Goal: Transaction & Acquisition: Purchase product/service

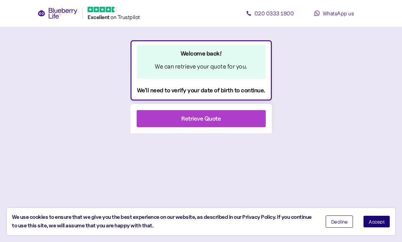
click at [220, 119] on div "Retrieve Quote" at bounding box center [201, 118] width 40 height 9
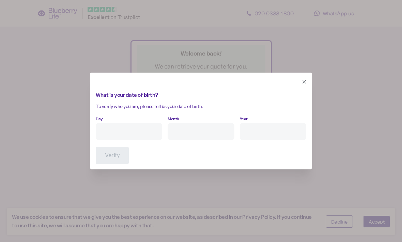
click at [158, 133] on input "Day" at bounding box center [129, 131] width 66 height 17
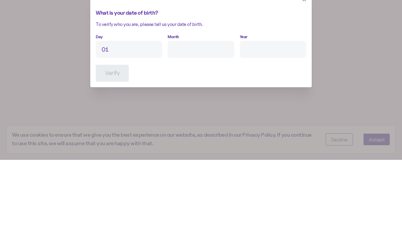
click at [221, 123] on input "Month" at bounding box center [201, 131] width 66 height 17
type input "1"
click at [275, 123] on input "Year" at bounding box center [273, 131] width 66 height 17
type input "2"
type input "****"
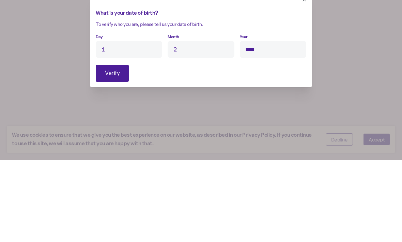
click at [109, 147] on span "Verify" at bounding box center [112, 155] width 15 height 16
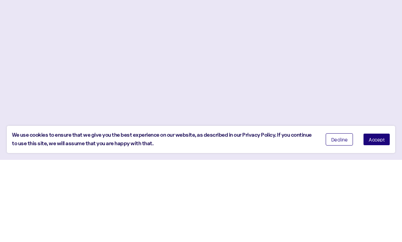
scroll to position [23, 0]
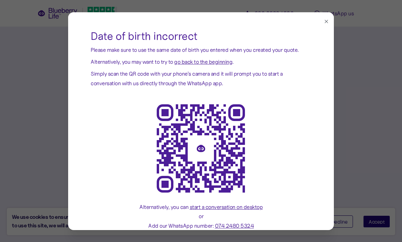
click at [329, 22] on icon "button" at bounding box center [326, 21] width 5 height 5
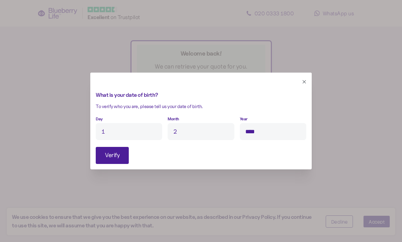
click at [140, 131] on input "1" at bounding box center [129, 131] width 66 height 17
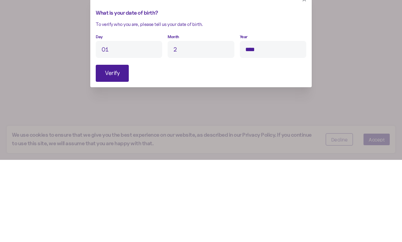
click at [208, 123] on input "2" at bounding box center [201, 131] width 66 height 17
type input "1"
type input "02"
click at [108, 147] on span "Verify" at bounding box center [112, 155] width 15 height 16
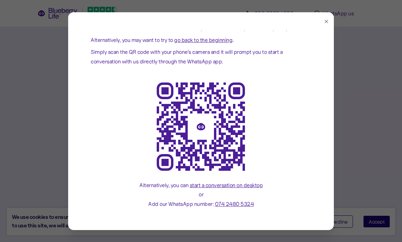
scroll to position [21, 0]
click at [328, 21] on icon "button" at bounding box center [326, 21] width 5 height 5
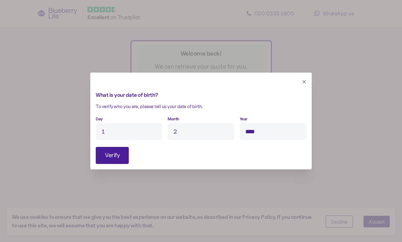
scroll to position [0, 0]
click at [379, 225] on div at bounding box center [201, 121] width 402 height 242
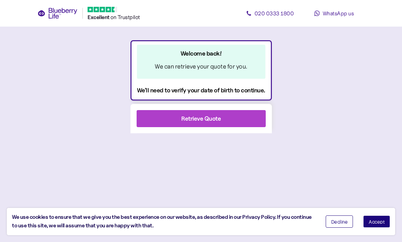
click at [212, 122] on div "Retrieve Quote" at bounding box center [201, 118] width 40 height 9
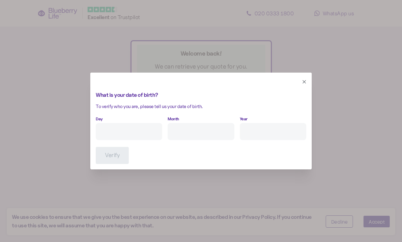
click at [159, 131] on input "Day" at bounding box center [129, 131] width 66 height 17
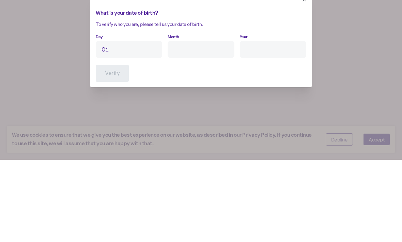
click at [208, 123] on input "Month" at bounding box center [201, 131] width 66 height 17
type input "1"
click at [274, 123] on input "Year" at bounding box center [273, 131] width 66 height 17
type input "2"
type input "****"
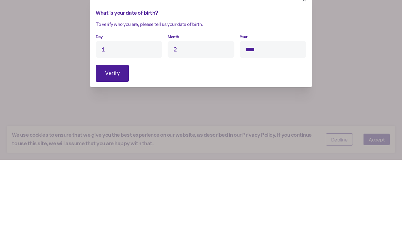
click at [106, 147] on span "Verify" at bounding box center [112, 155] width 15 height 16
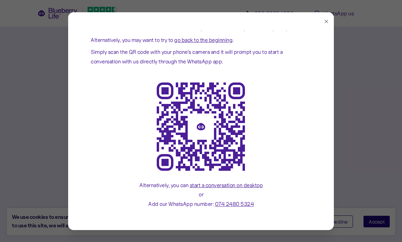
scroll to position [21, 0]
click at [329, 21] on button "button" at bounding box center [327, 22] width 8 height 8
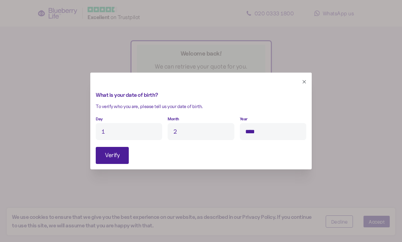
click at [307, 84] on icon "button" at bounding box center [304, 81] width 5 height 5
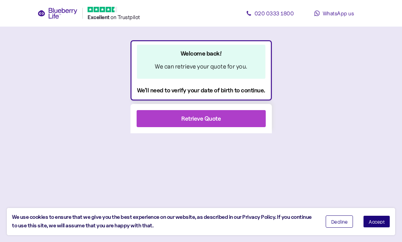
click at [380, 221] on span "Accept" at bounding box center [377, 221] width 16 height 5
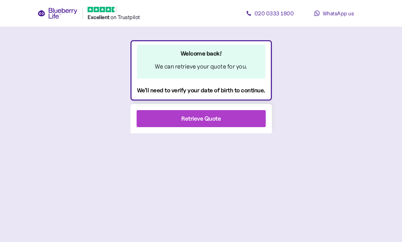
click at [54, 13] on icon at bounding box center [58, 13] width 40 height 11
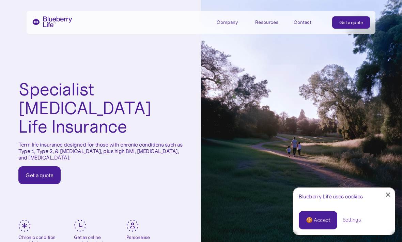
click at [326, 221] on div "🍪 Accept" at bounding box center [318, 221] width 24 height 8
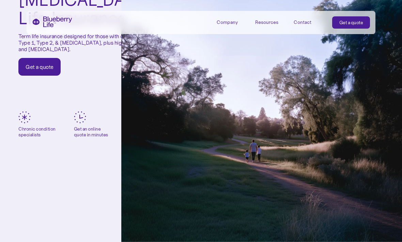
scroll to position [108, 0]
click at [30, 64] on div "Get a quote" at bounding box center [40, 67] width 28 height 7
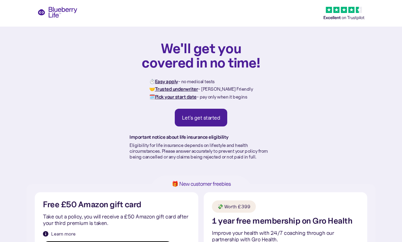
click at [213, 120] on div "Let's get started" at bounding box center [201, 117] width 39 height 7
click at [59, 10] on div "We'll get you covered in no time! ⏱️ Easy apply - no medical tests 🤝 Trusted un…" at bounding box center [201, 92] width 402 height 184
